Goal: Transaction & Acquisition: Book appointment/travel/reservation

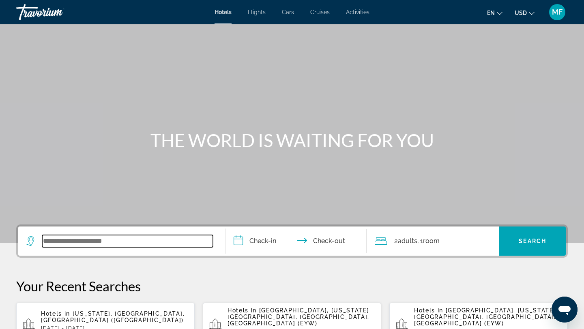
click at [117, 245] on input "Search widget" at bounding box center [127, 241] width 171 height 12
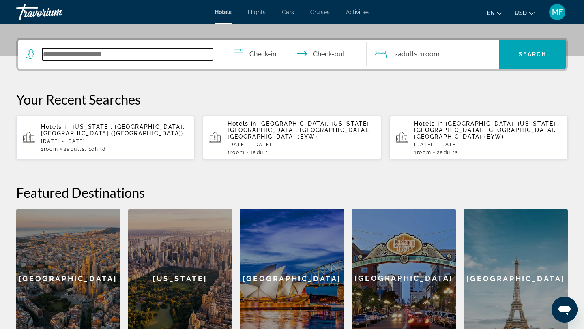
scroll to position [198, 0]
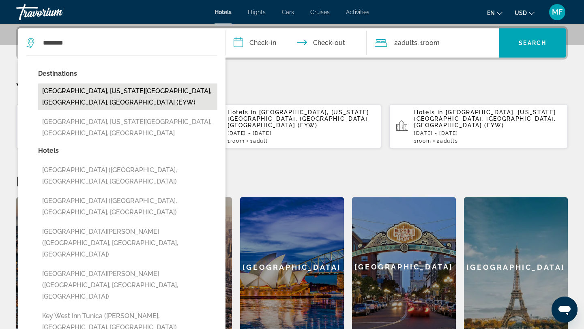
click at [120, 89] on button "[GEOGRAPHIC_DATA], [US_STATE][GEOGRAPHIC_DATA], [GEOGRAPHIC_DATA], [GEOGRAPHIC_…" at bounding box center [127, 97] width 179 height 27
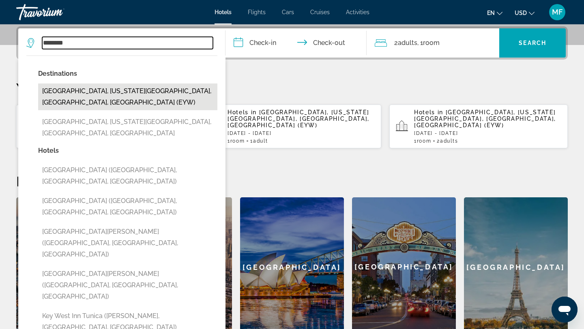
type input "**********"
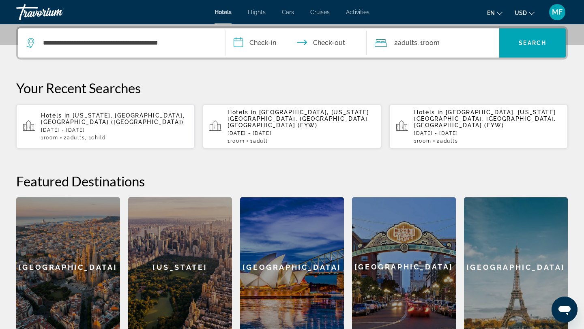
click at [269, 40] on input "**********" at bounding box center [297, 44] width 144 height 32
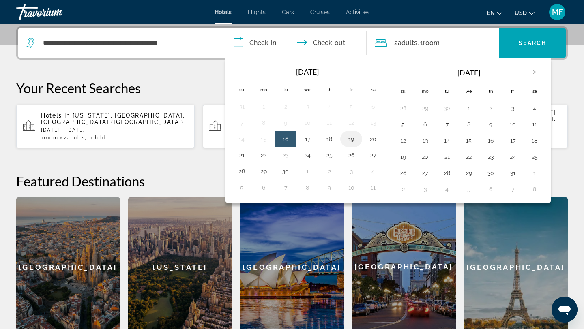
click at [350, 138] on button "19" at bounding box center [351, 138] width 13 height 11
click at [244, 155] on button "21" at bounding box center [241, 155] width 13 height 11
type input "**********"
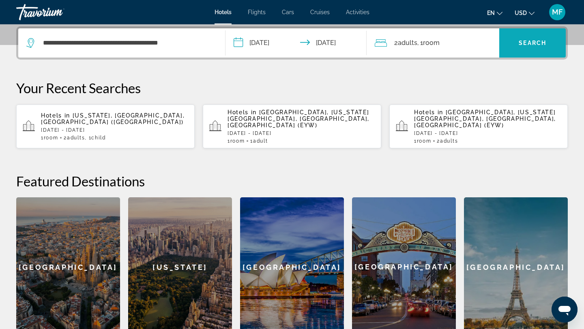
click at [536, 43] on span "Search" at bounding box center [533, 43] width 28 height 6
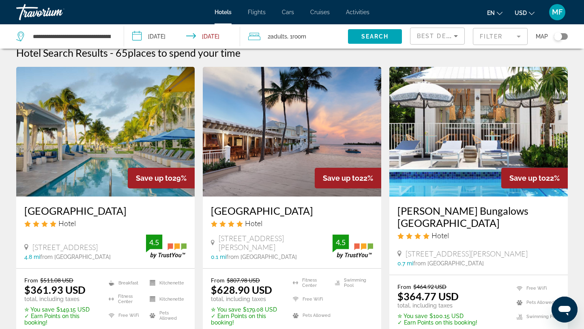
scroll to position [9, 0]
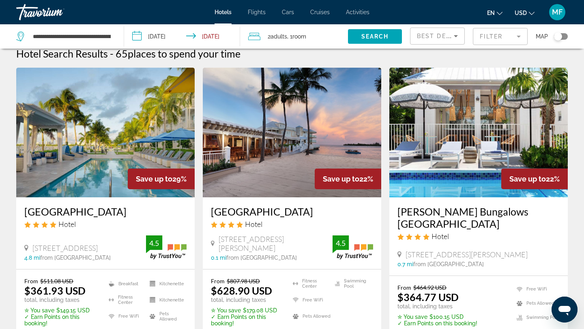
click at [456, 35] on icon "Sort by" at bounding box center [456, 36] width 4 height 2
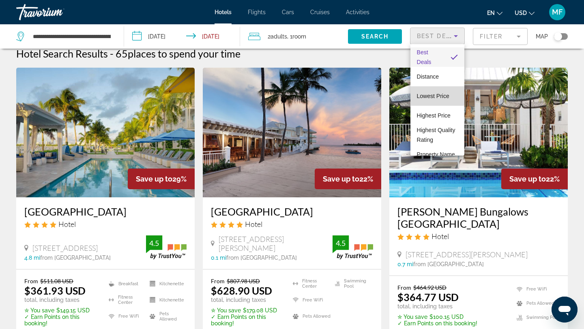
click at [437, 96] on span "Lowest Price" at bounding box center [433, 96] width 32 height 6
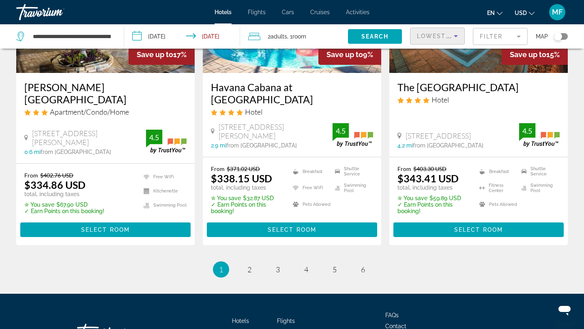
scroll to position [1086, 0]
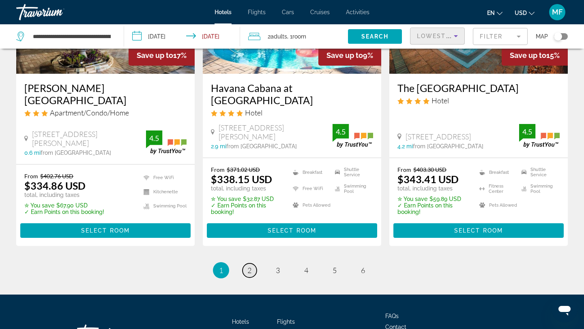
click at [248, 266] on span "2" at bounding box center [249, 270] width 4 height 9
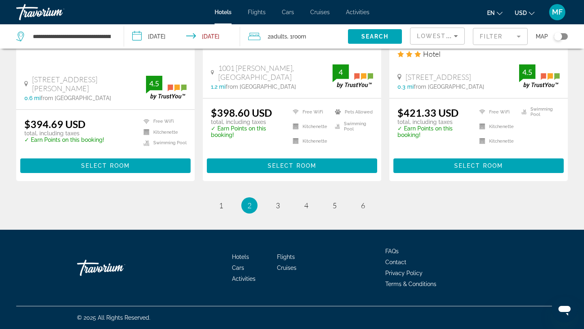
scroll to position [1138, 0]
click at [277, 205] on span "3" at bounding box center [278, 205] width 4 height 9
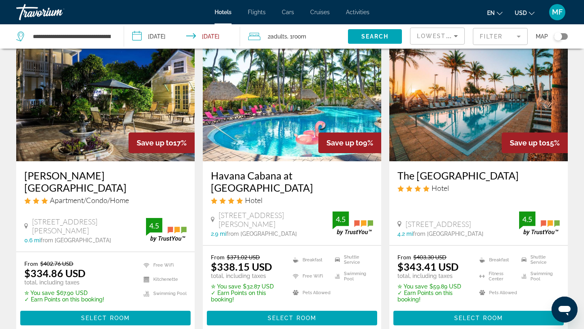
scroll to position [1001, 0]
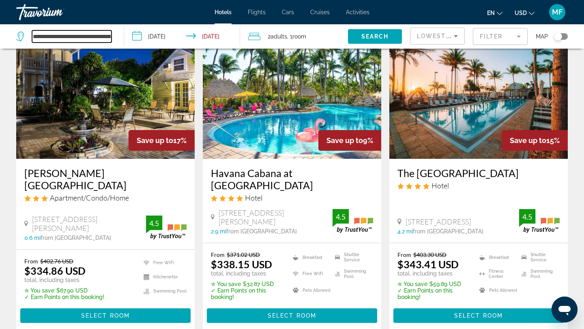
click at [99, 40] on input "**********" at bounding box center [71, 36] width 79 height 12
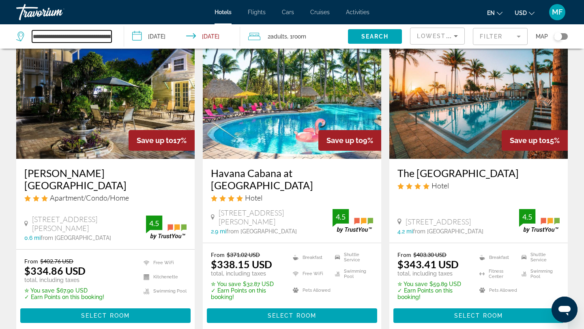
click at [99, 40] on input "**********" at bounding box center [71, 36] width 79 height 12
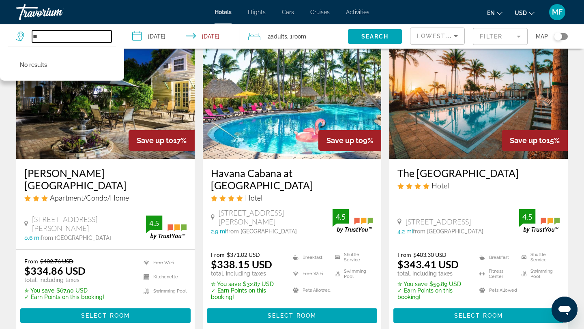
type input "*"
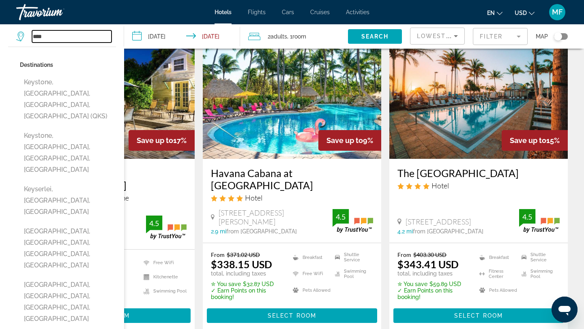
click at [60, 37] on input "****" at bounding box center [71, 36] width 79 height 12
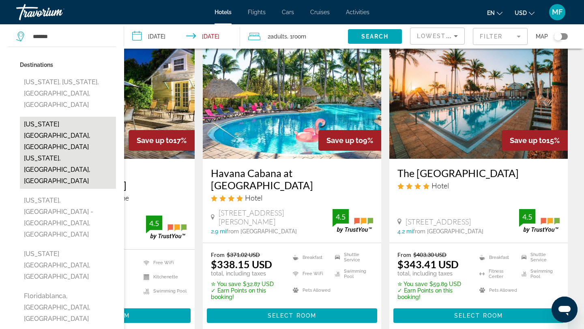
click at [58, 117] on button "Florida Keys, South Florida, FL, United States" at bounding box center [68, 153] width 96 height 72
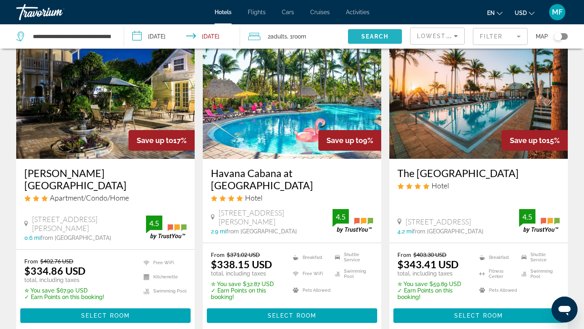
click at [356, 36] on span "Search widget" at bounding box center [375, 36] width 54 height 19
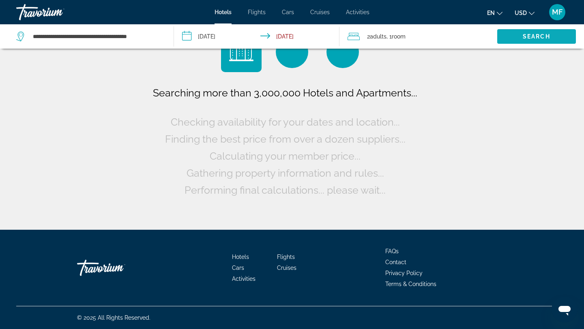
scroll to position [0, 0]
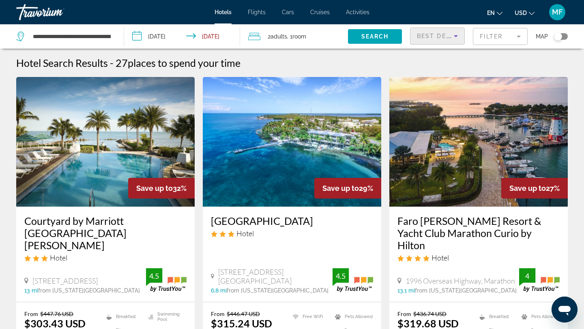
click at [456, 32] on icon "Sort by" at bounding box center [456, 36] width 10 height 10
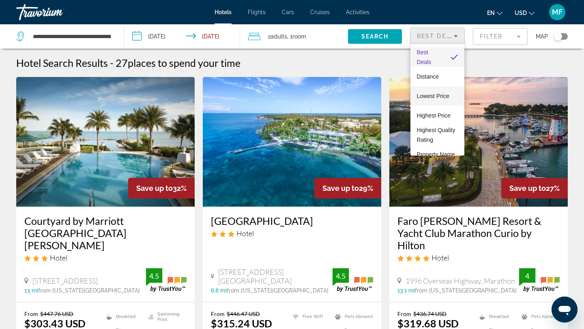
click at [440, 95] on span "Lowest Price" at bounding box center [433, 96] width 32 height 6
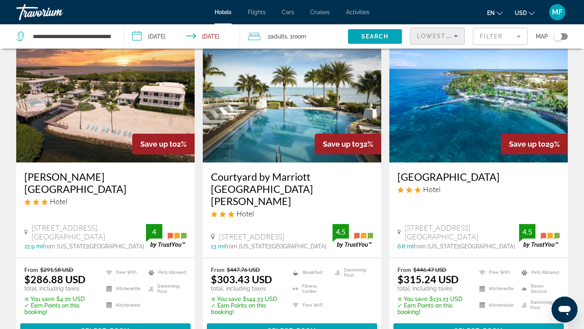
scroll to position [353, 0]
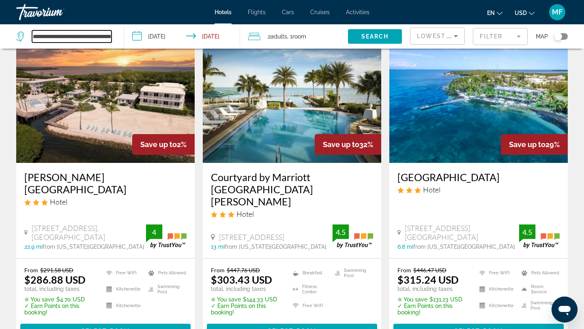
click at [77, 39] on input "**********" at bounding box center [71, 36] width 79 height 12
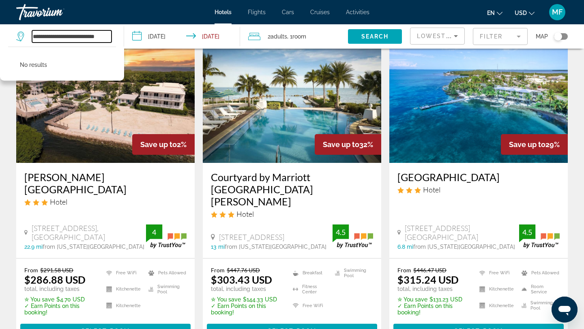
type input "**********"
click at [107, 36] on input "**********" at bounding box center [71, 36] width 79 height 12
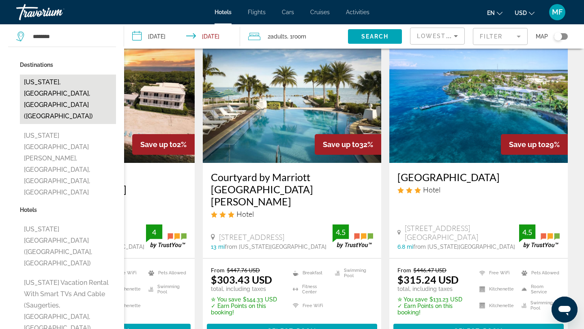
click at [62, 84] on button "[US_STATE], [GEOGRAPHIC_DATA], [GEOGRAPHIC_DATA] ([GEOGRAPHIC_DATA])" at bounding box center [68, 99] width 96 height 49
type input "**********"
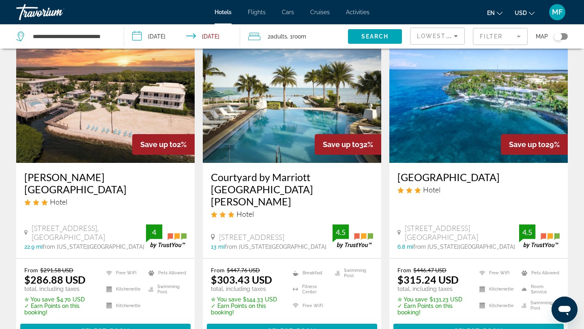
click at [172, 36] on input "**********" at bounding box center [183, 37] width 119 height 27
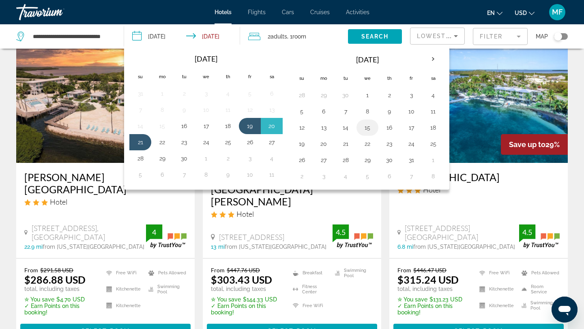
click at [372, 128] on button "15" at bounding box center [367, 127] width 13 height 11
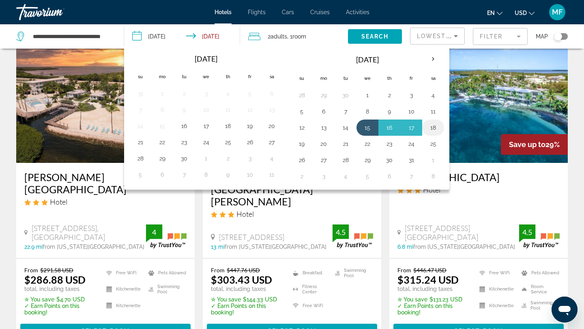
click at [436, 124] on button "18" at bounding box center [433, 127] width 13 height 11
type input "**********"
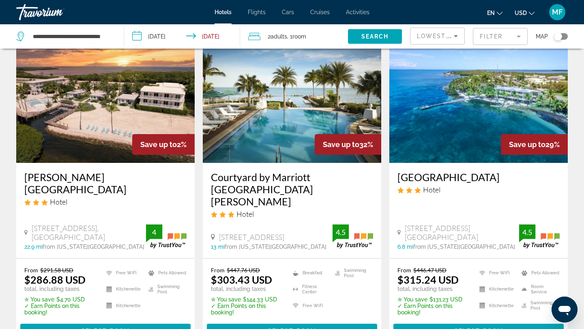
click at [312, 36] on div "2 Adult Adults , 1 Room rooms" at bounding box center [298, 36] width 100 height 11
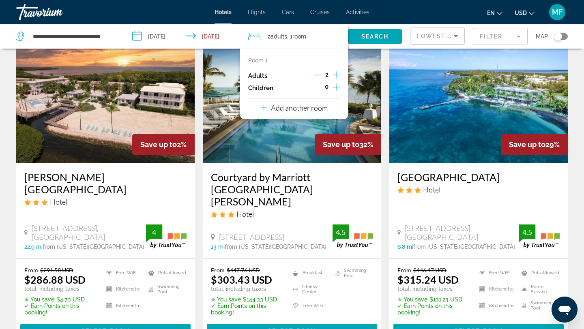
click at [336, 90] on icon "Increment children" at bounding box center [336, 87] width 7 height 7
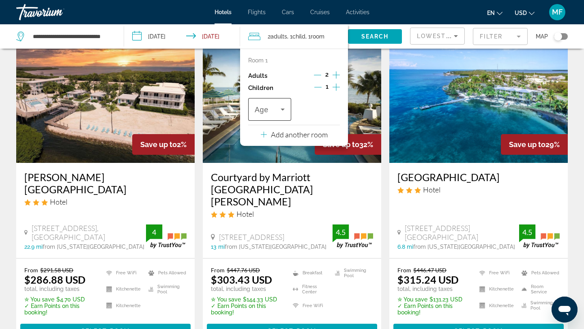
click at [276, 105] on span "Travelers: 2 adults, 1 child" at bounding box center [268, 110] width 26 height 10
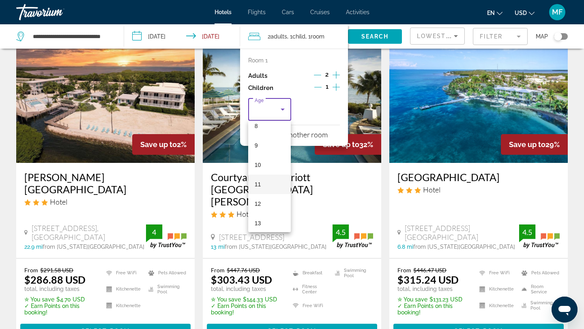
scroll to position [165, 0]
click at [261, 201] on mat-option "12" at bounding box center [269, 201] width 43 height 19
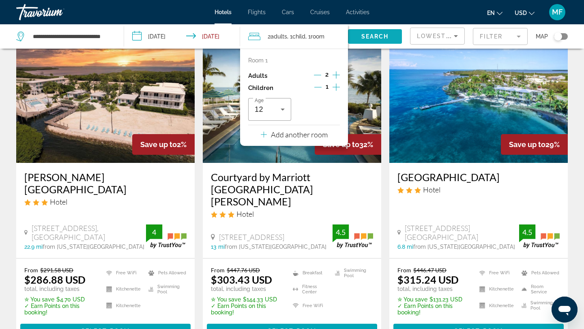
click at [375, 33] on span "Search" at bounding box center [375, 36] width 28 height 6
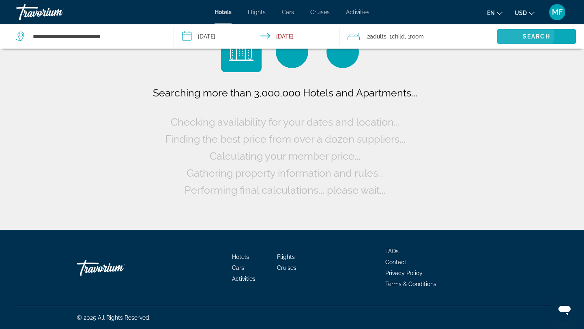
scroll to position [0, 0]
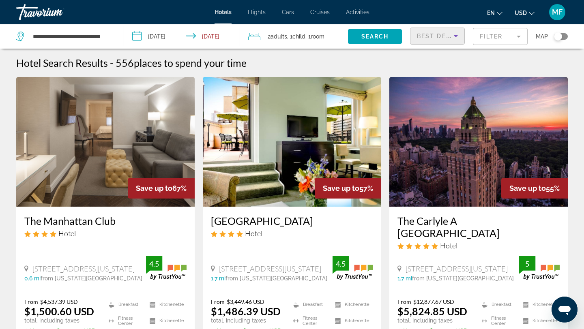
click at [438, 35] on span "Best Deals" at bounding box center [438, 36] width 42 height 6
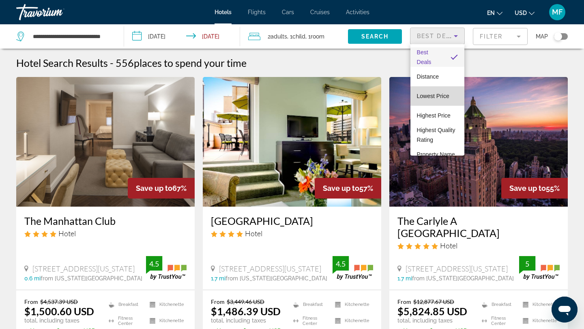
click at [438, 99] on span "Lowest Price" at bounding box center [433, 96] width 32 height 10
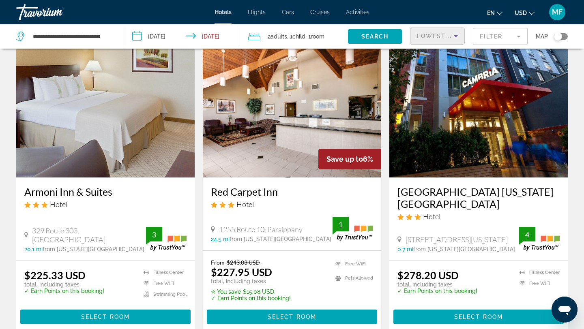
scroll to position [28, 0]
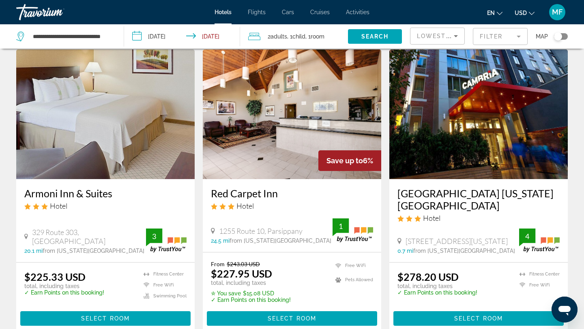
click at [560, 36] on div "Toggle map" at bounding box center [558, 36] width 8 height 8
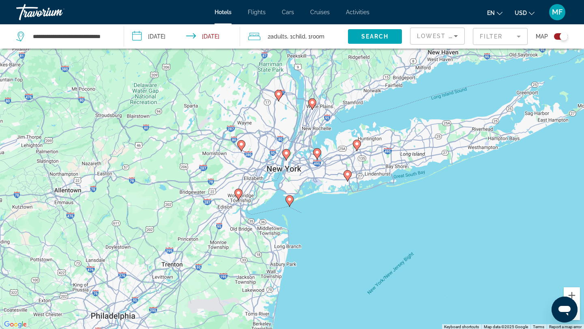
scroll to position [51, 0]
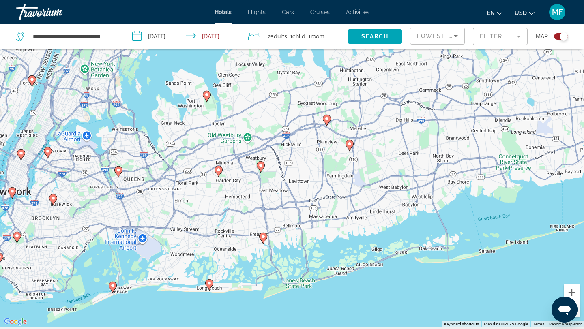
click at [22, 156] on icon "Main content" at bounding box center [20, 155] width 7 height 11
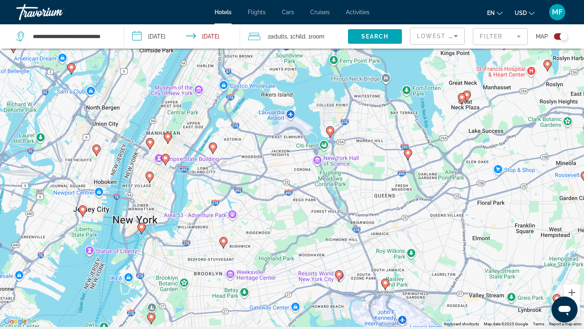
click at [167, 138] on image "Main content" at bounding box center [167, 136] width 5 height 5
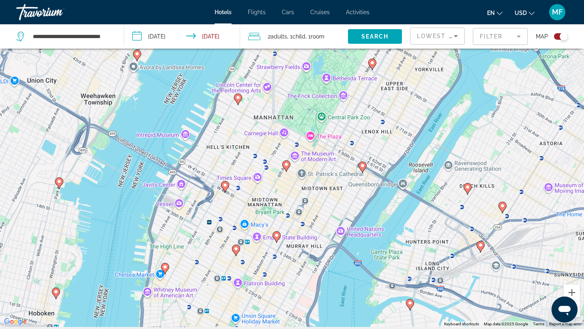
click at [286, 167] on image "Main content" at bounding box center [286, 164] width 5 height 5
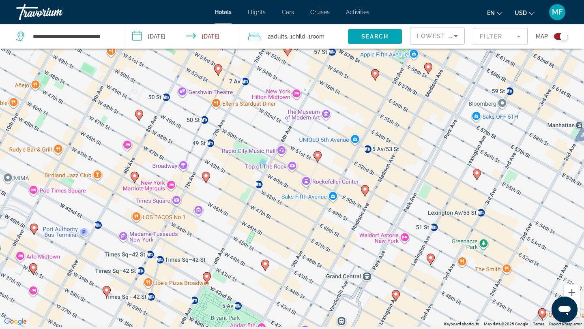
click at [317, 156] on image "Main content" at bounding box center [317, 155] width 5 height 5
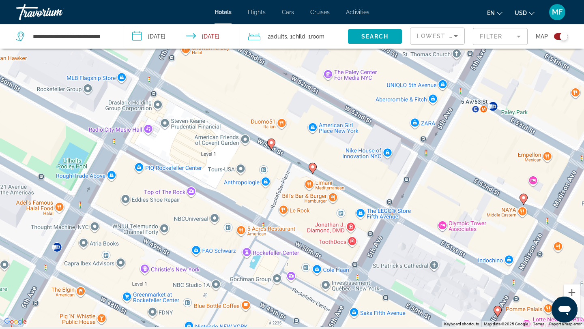
click at [313, 170] on icon "Main content" at bounding box center [312, 168] width 7 height 11
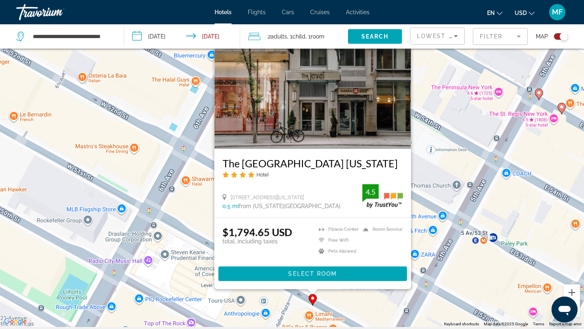
click at [177, 210] on div "To navigate, press the arrow keys. To activate drag with keyboard, press Alt + …" at bounding box center [292, 162] width 584 height 329
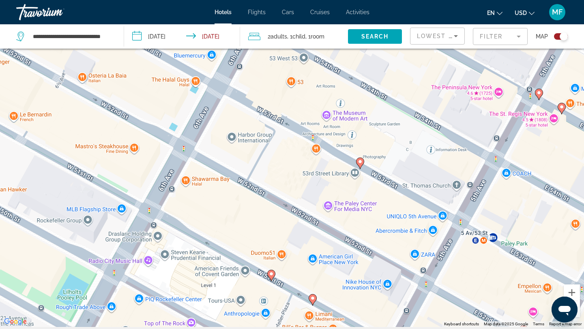
click at [271, 277] on icon "Main content" at bounding box center [271, 275] width 7 height 11
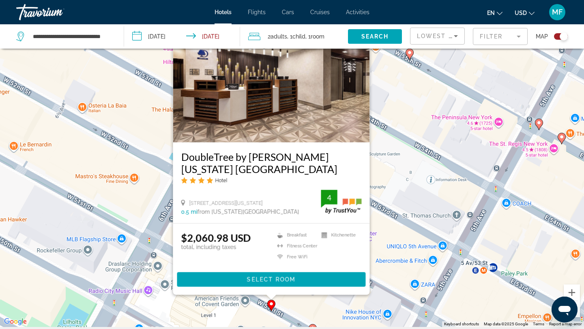
click at [149, 180] on div "To activate drag with keyboard, press Alt + Enter. Once in keyboard drag state,…" at bounding box center [292, 162] width 584 height 329
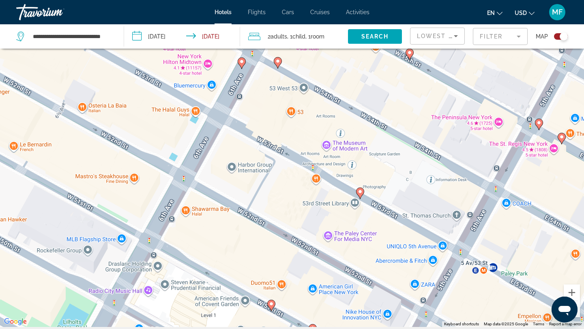
click at [361, 192] on image "Main content" at bounding box center [360, 191] width 5 height 5
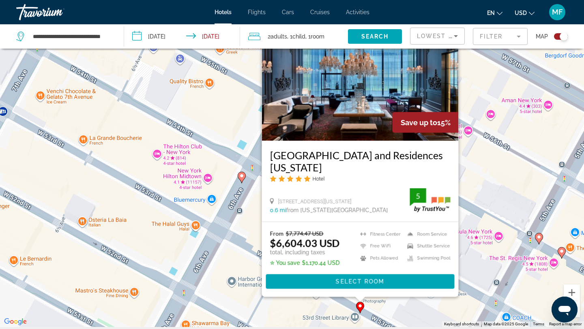
click at [536, 243] on gmp-advanced-marker "Main content" at bounding box center [539, 239] width 8 height 12
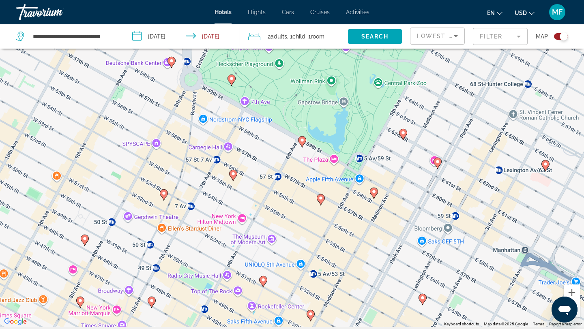
click at [303, 137] on icon "Main content" at bounding box center [301, 142] width 7 height 11
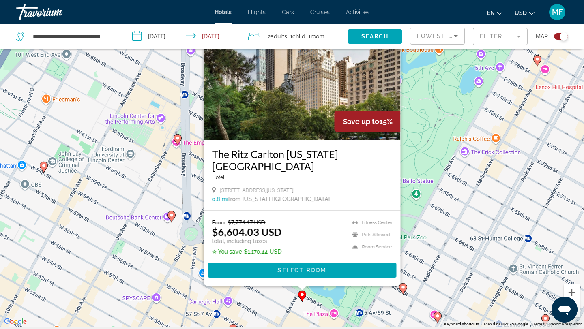
click at [172, 214] on image "Main content" at bounding box center [171, 215] width 5 height 5
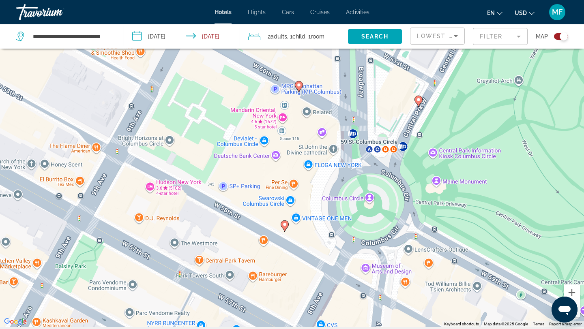
click at [286, 227] on icon "Main content" at bounding box center [284, 226] width 7 height 11
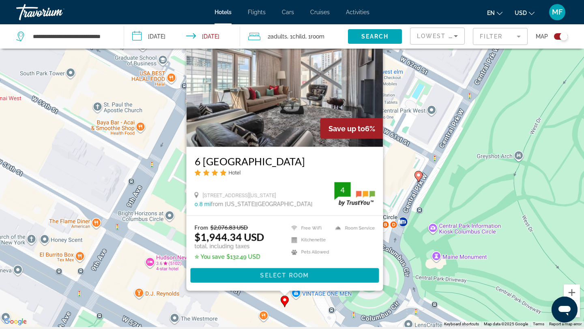
click at [447, 116] on div "To activate drag with keyboard, press Alt + Enter. Once in keyboard drag state,…" at bounding box center [292, 162] width 584 height 329
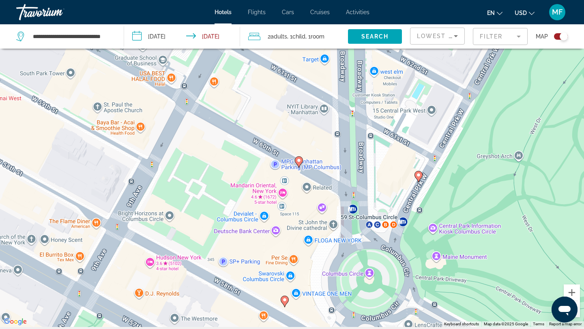
click at [300, 160] on image "Main content" at bounding box center [298, 160] width 5 height 5
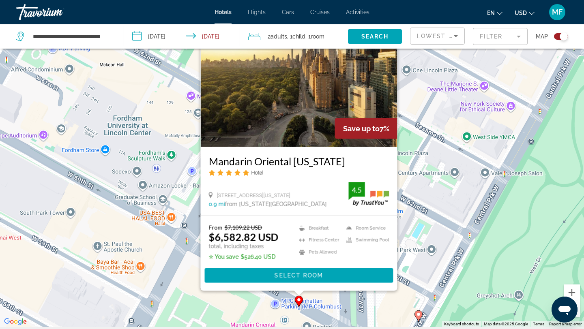
click at [456, 146] on div "To activate drag with keyboard, press Alt + Enter. Once in keyboard drag state,…" at bounding box center [292, 162] width 584 height 329
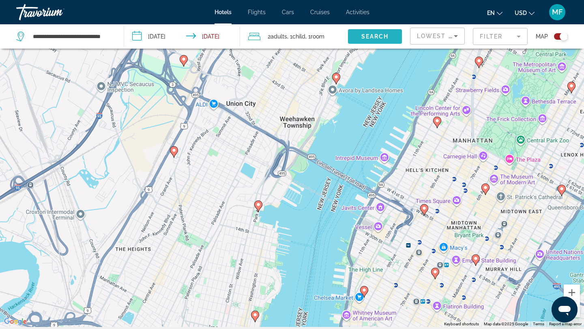
click at [398, 34] on span "Search widget" at bounding box center [375, 36] width 54 height 19
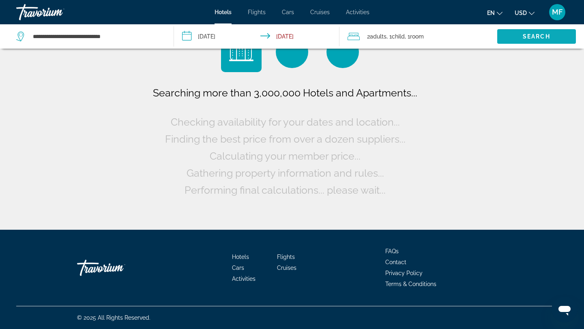
scroll to position [0, 0]
